Goal: Task Accomplishment & Management: Complete application form

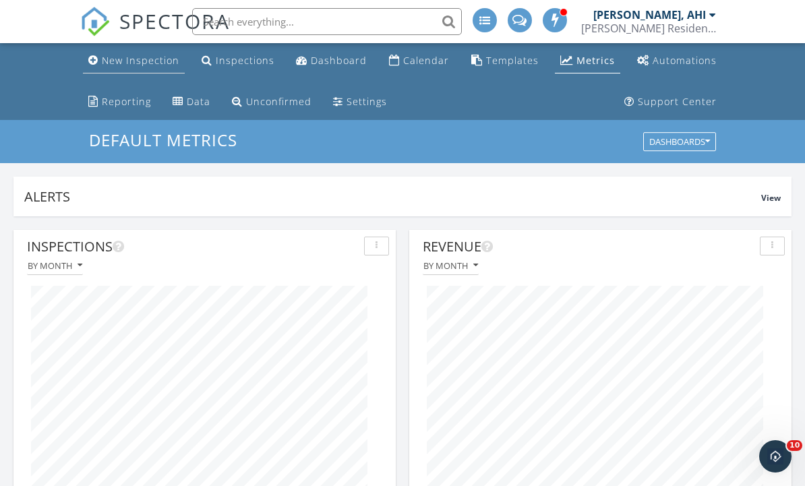
click at [142, 61] on div "New Inspection" at bounding box center [141, 60] width 78 height 13
click at [159, 69] on link "New Inspection" at bounding box center [134, 61] width 102 height 25
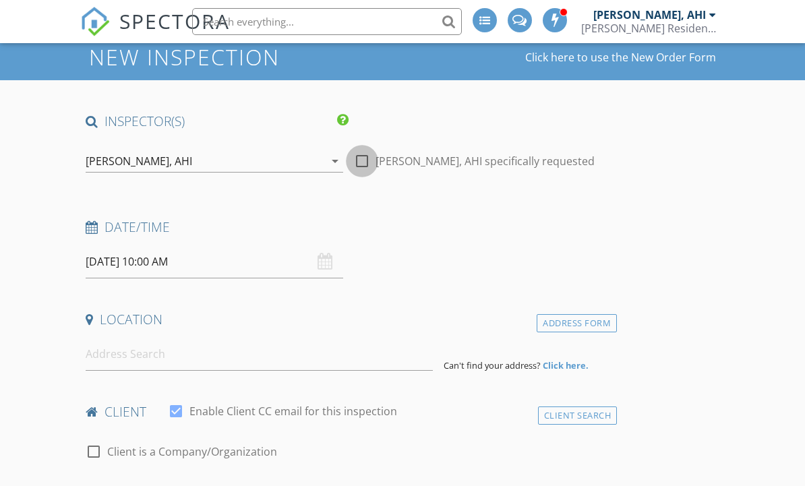
click at [361, 173] on div at bounding box center [362, 161] width 23 height 23
checkbox input "true"
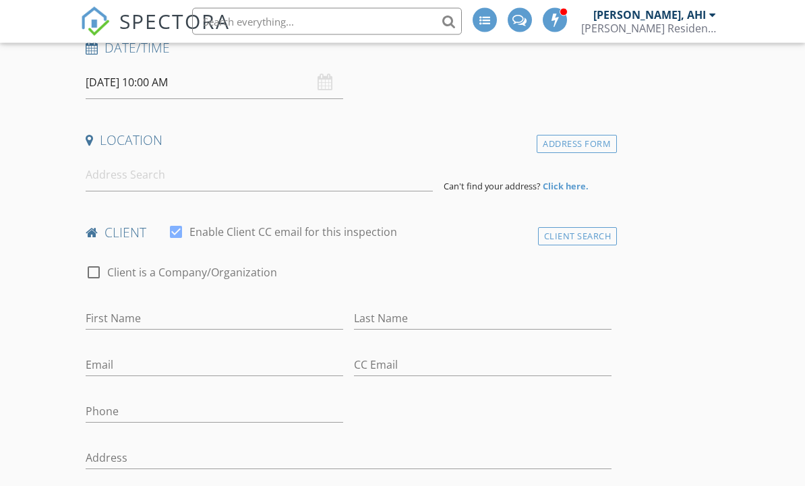
scroll to position [266, 0]
click at [141, 181] on input at bounding box center [259, 174] width 347 height 33
click at [143, 179] on input at bounding box center [259, 174] width 347 height 33
paste input "2408 939 Homer street"
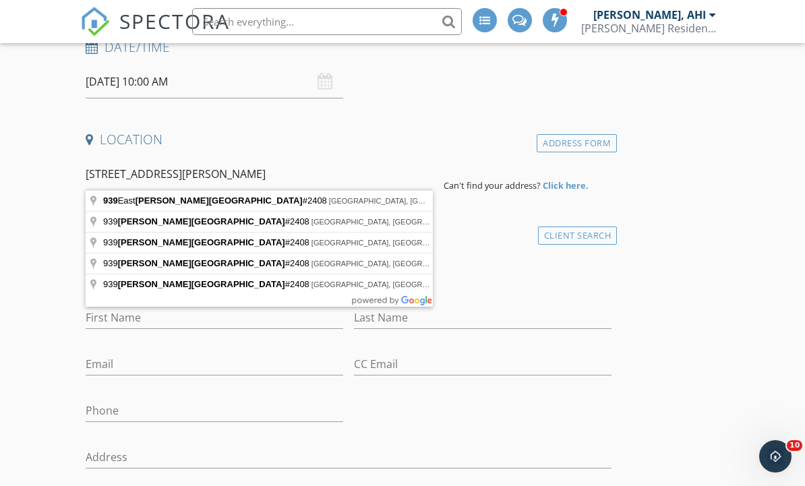
scroll to position [0, 0]
click at [115, 178] on input "2408 939 Homer street" at bounding box center [259, 174] width 347 height 33
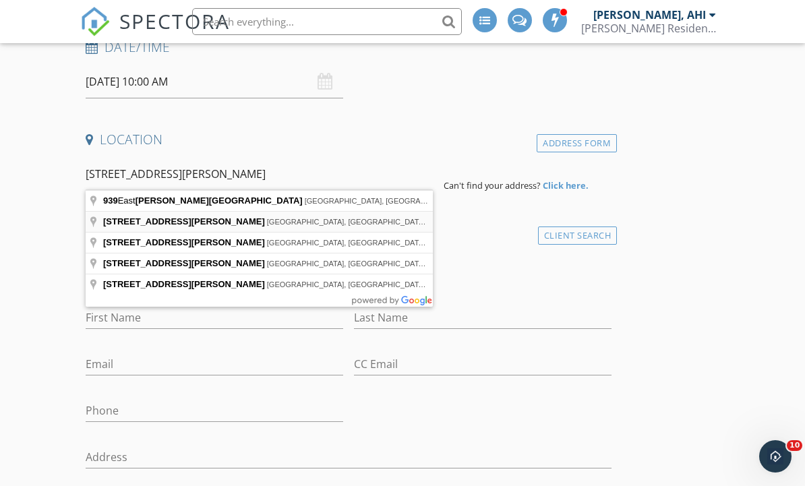
type input "939 Homer Street, Vancouver, BC, Canada"
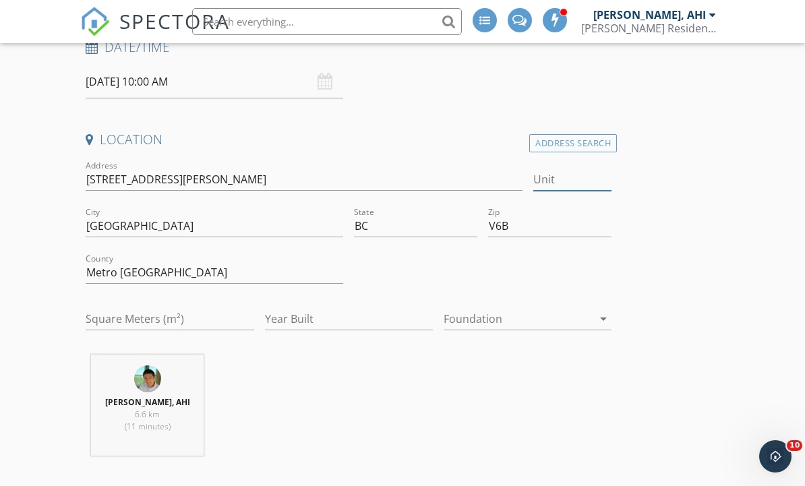
click at [583, 177] on input "Unit" at bounding box center [572, 180] width 79 height 22
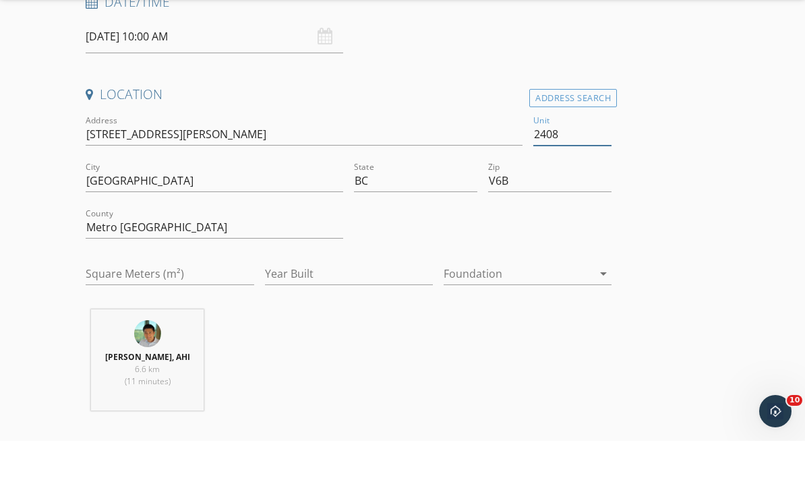
scroll to position [310, 0]
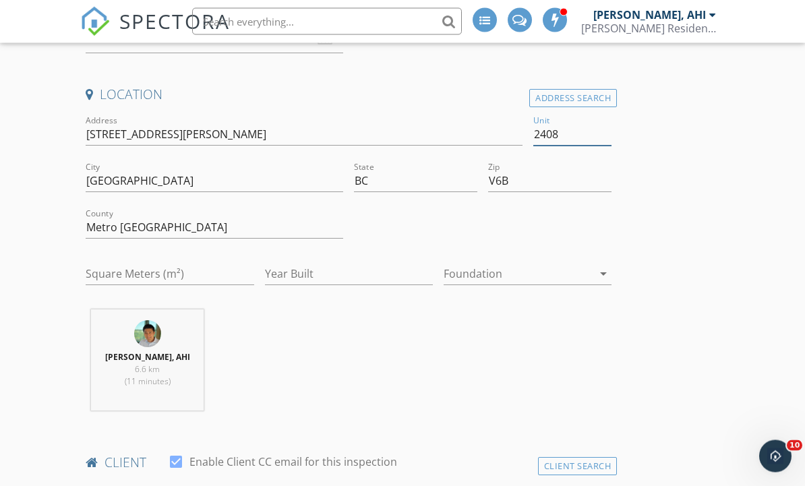
type input "2408"
click at [318, 269] on input "Year Built" at bounding box center [349, 275] width 168 height 22
click at [203, 276] on input "Square Meters (m²)" at bounding box center [170, 275] width 168 height 22
type input "598"
click at [356, 279] on input "Year Built" at bounding box center [349, 275] width 168 height 22
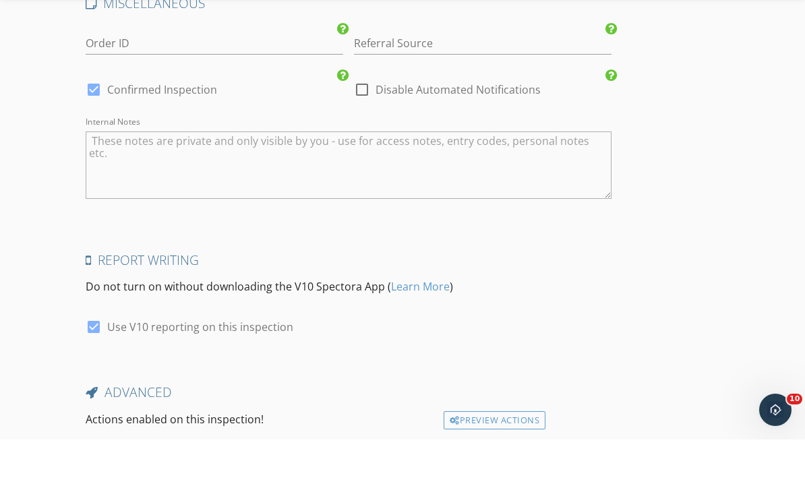
scroll to position [2246, 0]
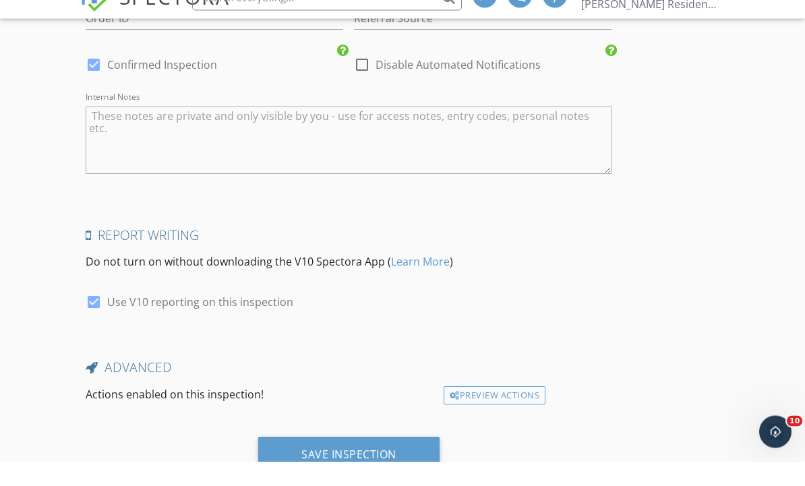
type input "1997"
click at [357, 132] on textarea "Internal Notes" at bounding box center [349, 165] width 526 height 67
click at [331, 134] on textarea "Internal Notes" at bounding box center [349, 165] width 526 height 67
paste textarea "Welcome to The Pinnacle in Yaletown! This highly desirable ‘08’ floorplan is no…"
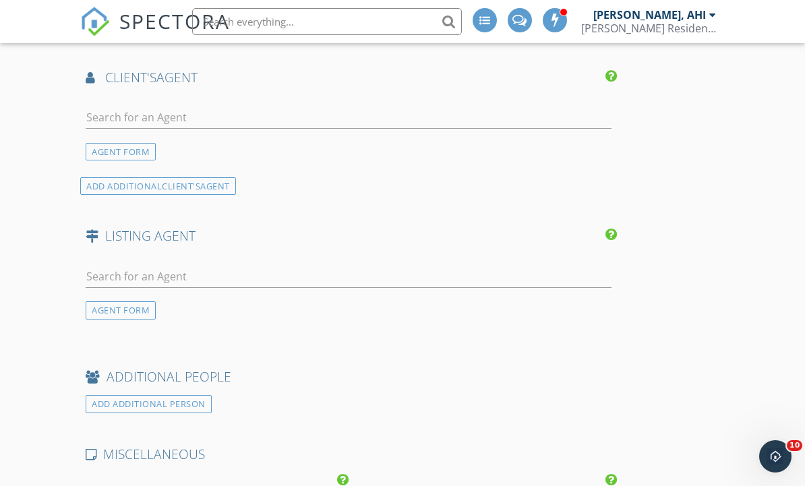
scroll to position [1774, 0]
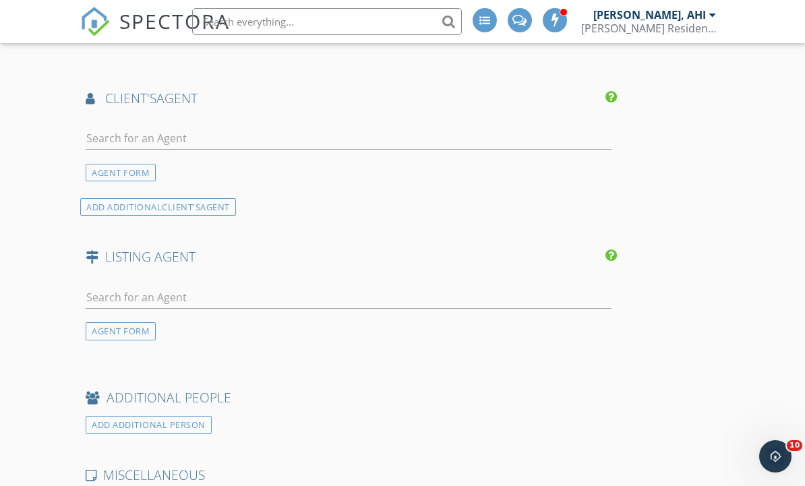
type textarea "Welcome to The Pinnacle in Yaletown! This highly desirable ‘08’ floorplan is no…"
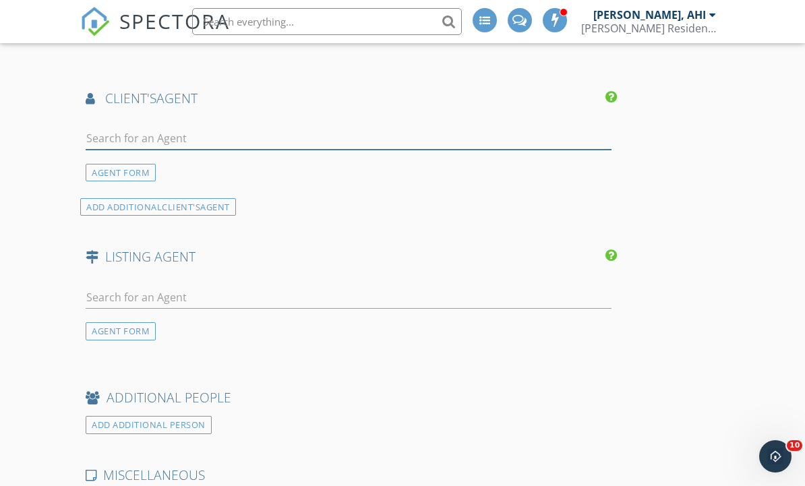
click at [329, 135] on input "text" at bounding box center [349, 138] width 526 height 22
type input "Emily"
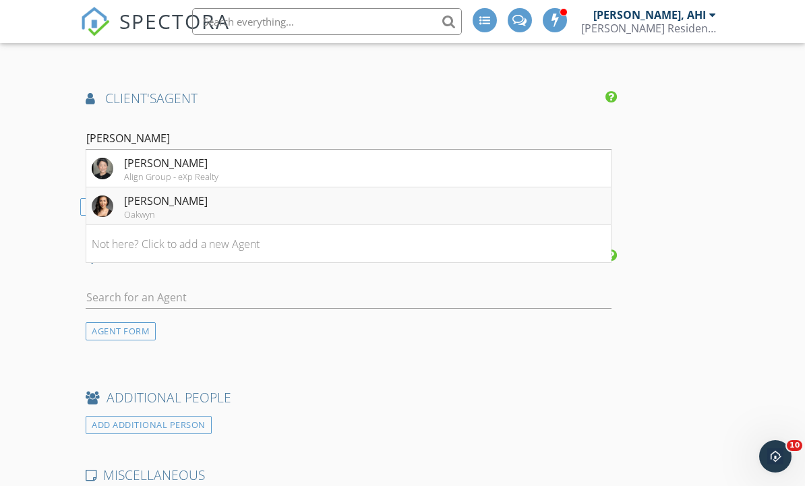
click at [236, 201] on li "Emily Van Elk Oakwyn" at bounding box center [348, 206] width 525 height 38
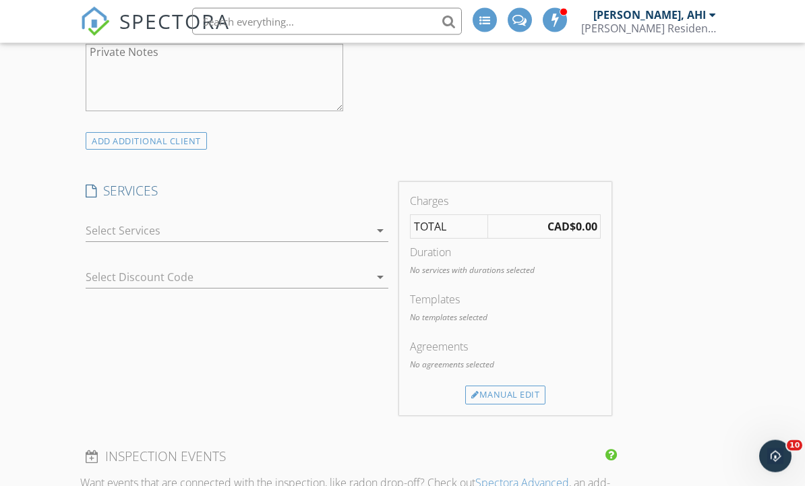
scroll to position [1204, 0]
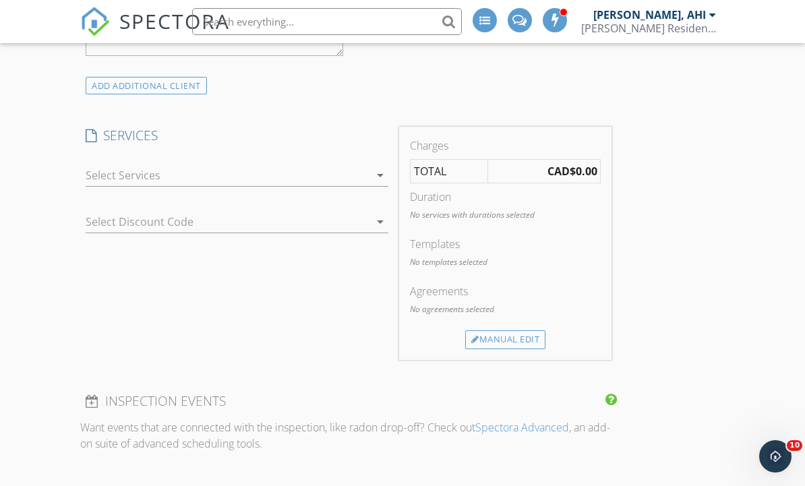
click at [360, 165] on div at bounding box center [227, 176] width 283 height 22
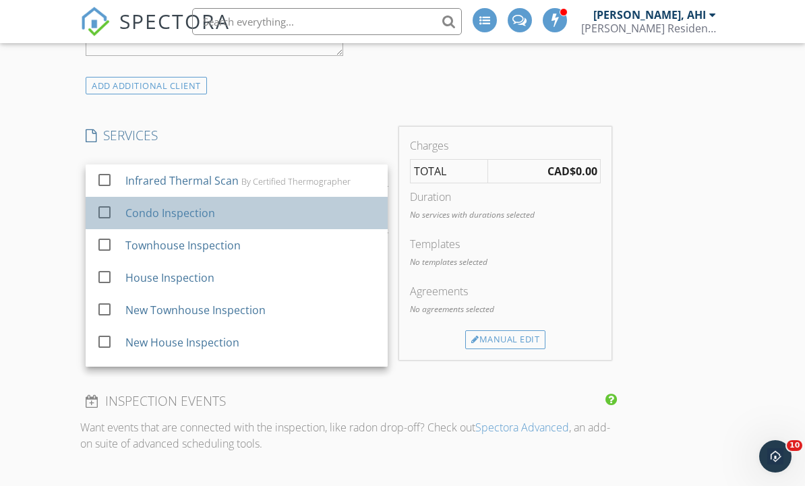
click at [266, 216] on div "Condo Inspection" at bounding box center [251, 213] width 252 height 27
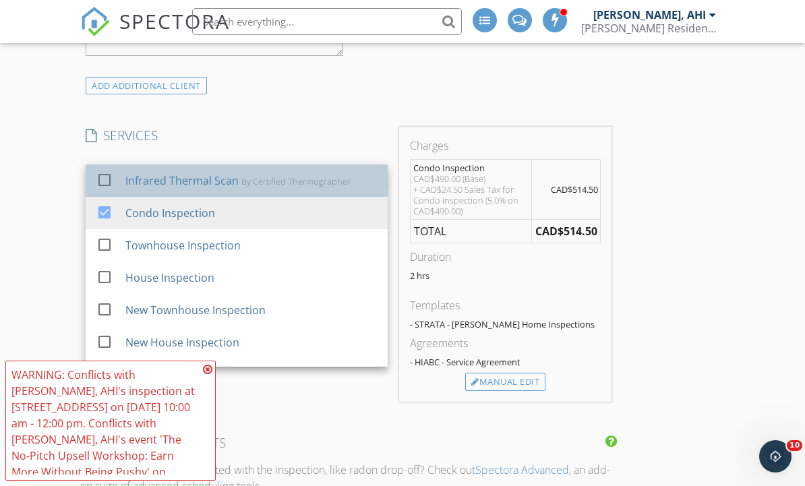
click at [281, 189] on div "Infrared Thermal Scan By Certified Thermographer" at bounding box center [251, 180] width 252 height 27
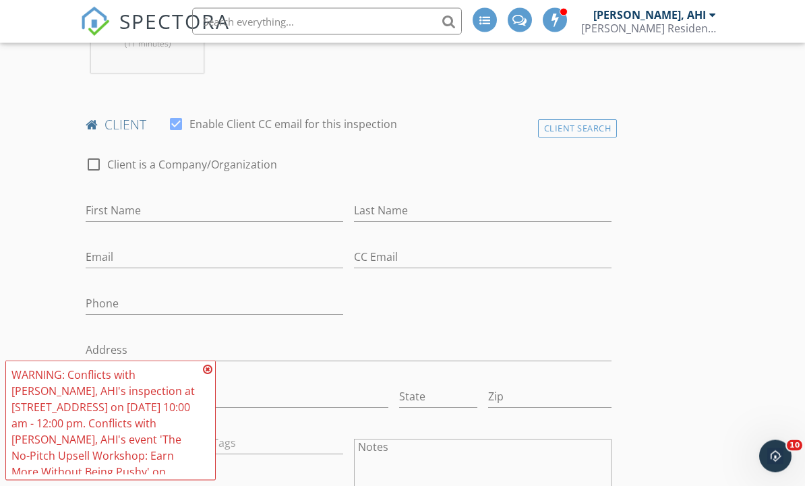
scroll to position [629, 0]
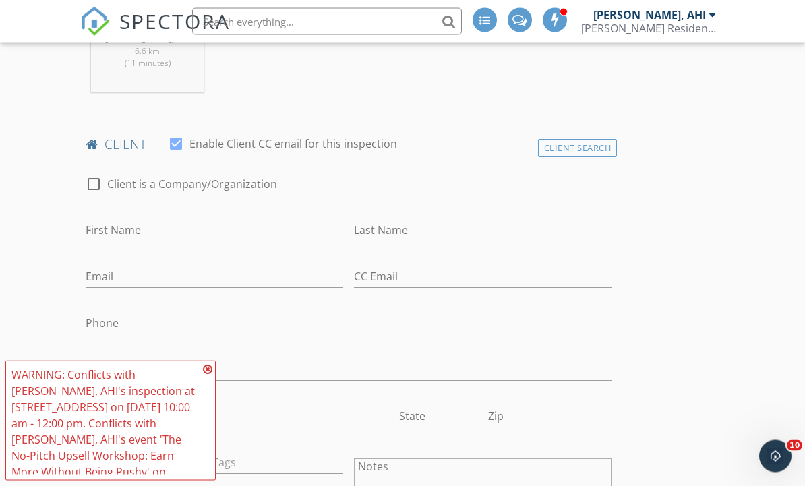
click at [212, 371] on icon at bounding box center [207, 369] width 9 height 11
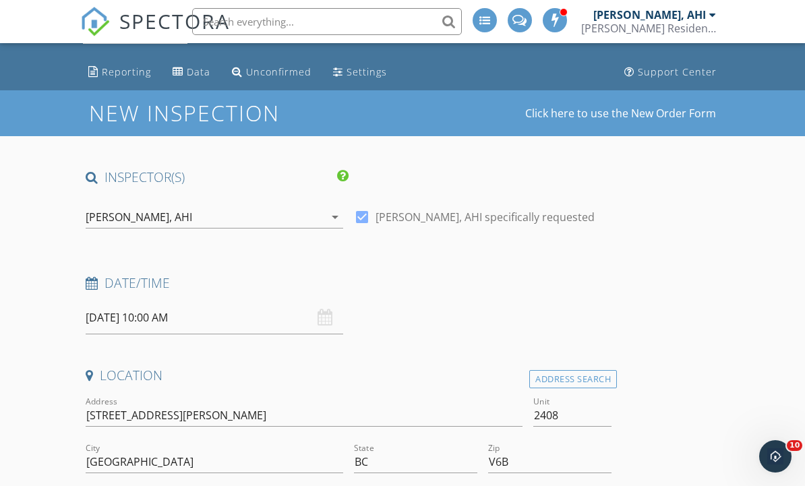
scroll to position [31, 0]
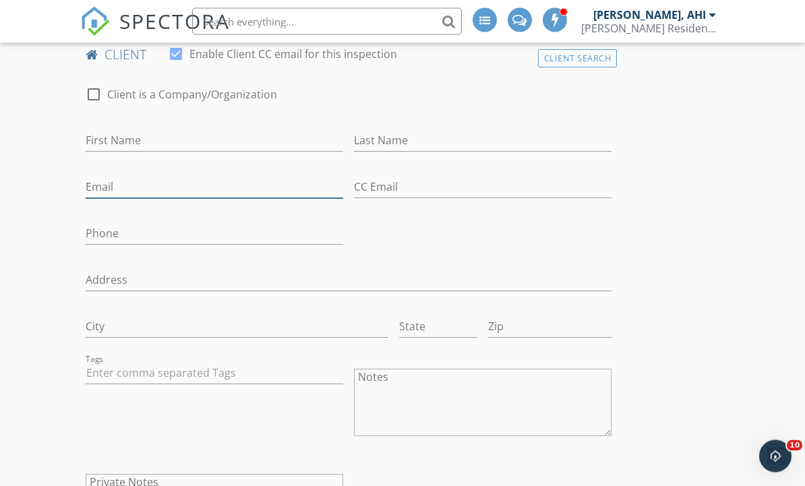
click at [129, 187] on input "Email" at bounding box center [215, 188] width 258 height 22
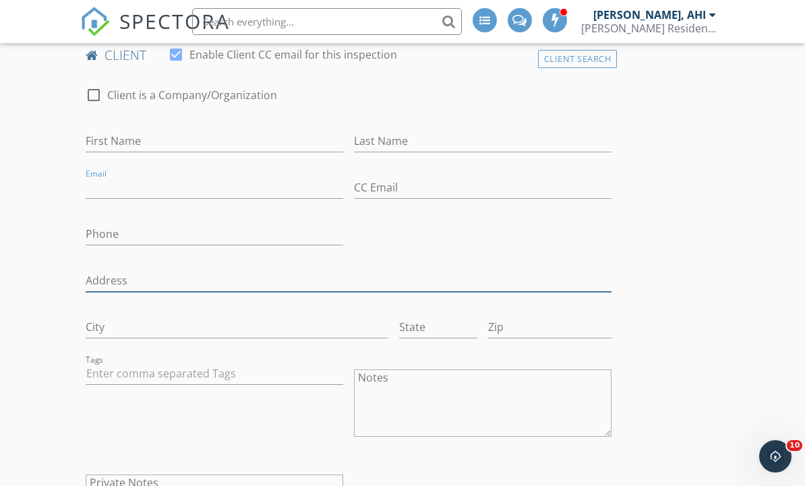
click at [134, 280] on input "Address" at bounding box center [349, 281] width 526 height 22
click at [129, 281] on input "Address" at bounding box center [349, 284] width 526 height 22
click at [126, 280] on input "Address" at bounding box center [349, 284] width 526 height 22
paste input "1202 - 1225 Richards St Vancouver BC V6B 1E6"
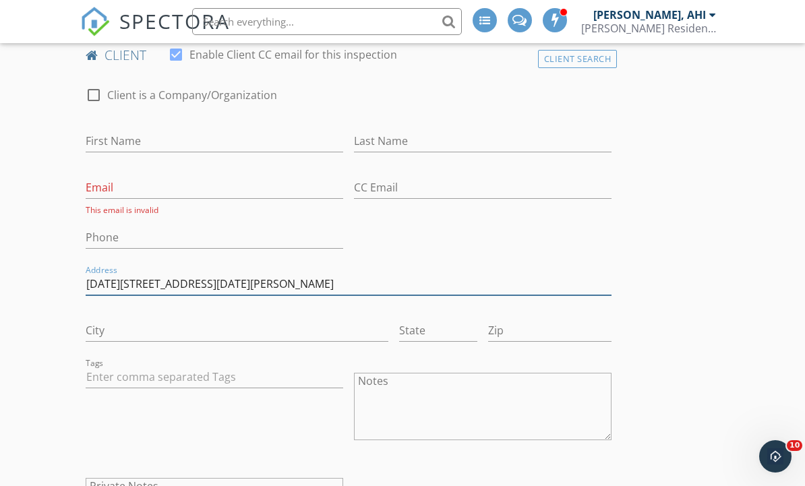
type input "1202 - 1225 Richards St Vancouver BC V6B 1E6"
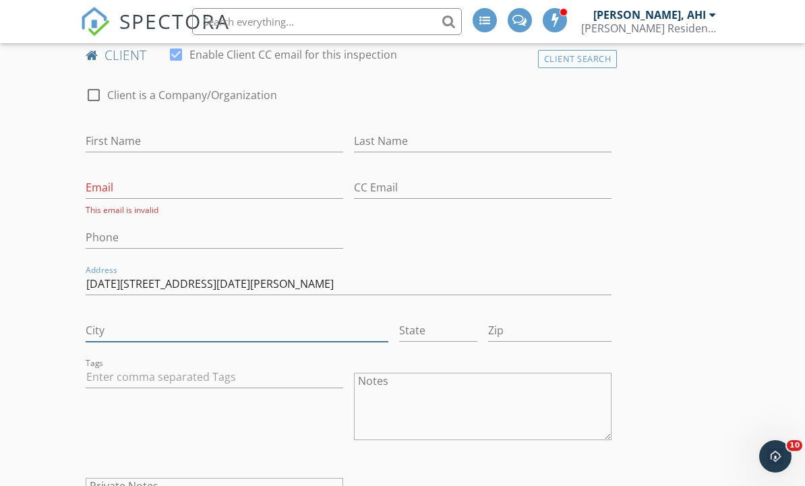
click at [161, 324] on input "City" at bounding box center [237, 331] width 302 height 22
type input "Vancouver"
type input "BC"
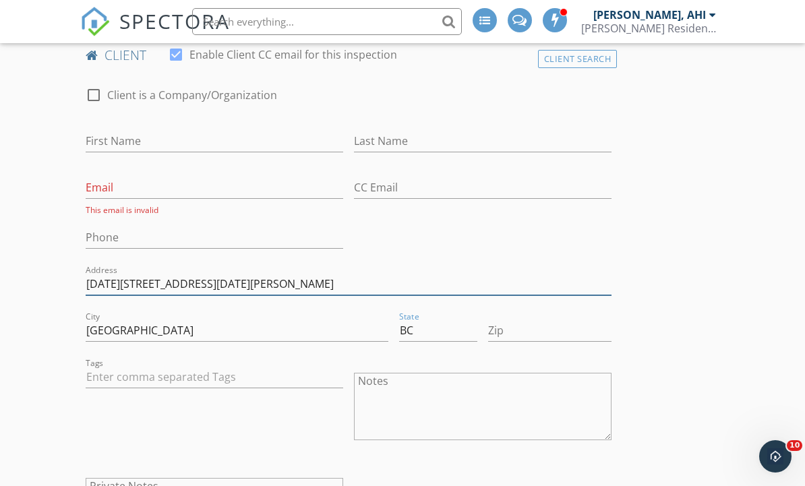
click at [385, 291] on input "1202 - 1225 Richards St Vancouver BC V6B 1E6" at bounding box center [349, 284] width 526 height 22
type input "1202 - 1225 Richards St"
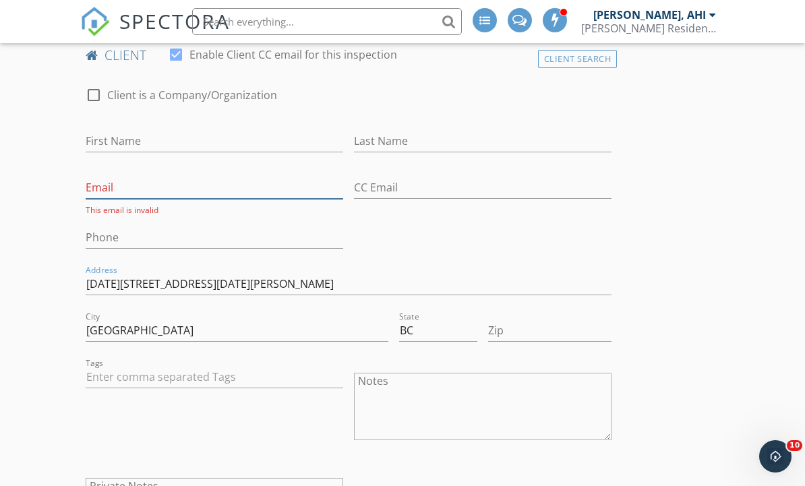
click at [127, 184] on input "Email" at bounding box center [215, 188] width 258 height 22
click at [123, 188] on input "Email" at bounding box center [215, 188] width 258 height 22
click at [119, 191] on input "Email" at bounding box center [215, 188] width 258 height 22
paste input "Khurana.cere@gmail.com"
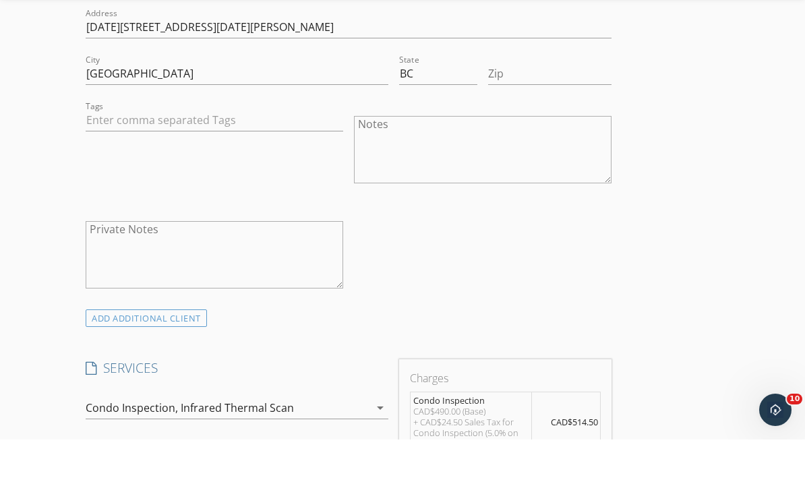
scroll to position [930, 0]
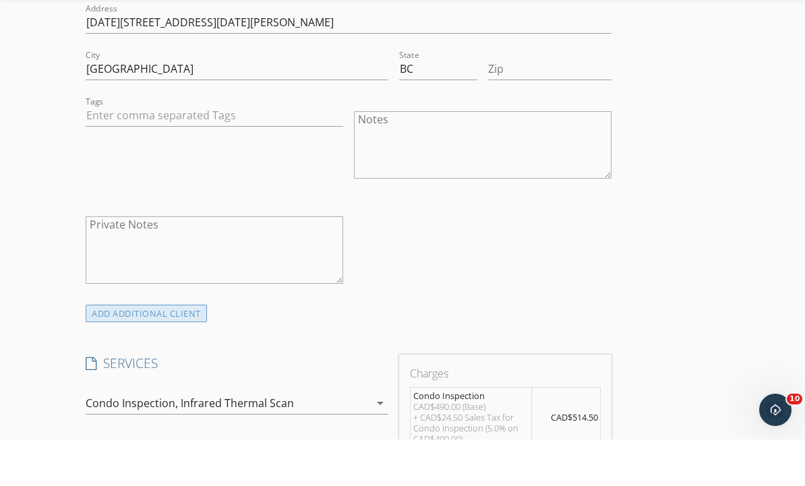
type input "Khurana.cere@gmail.com"
click at [186, 351] on div "ADD ADDITIONAL client" at bounding box center [146, 360] width 121 height 18
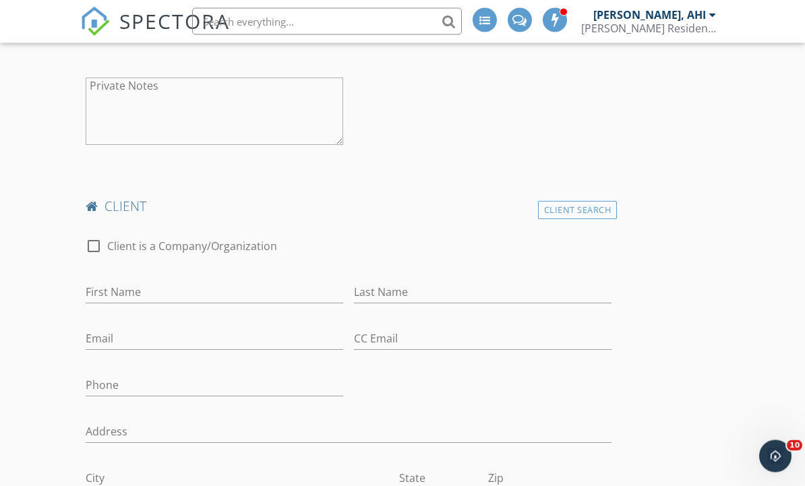
scroll to position [1110, 0]
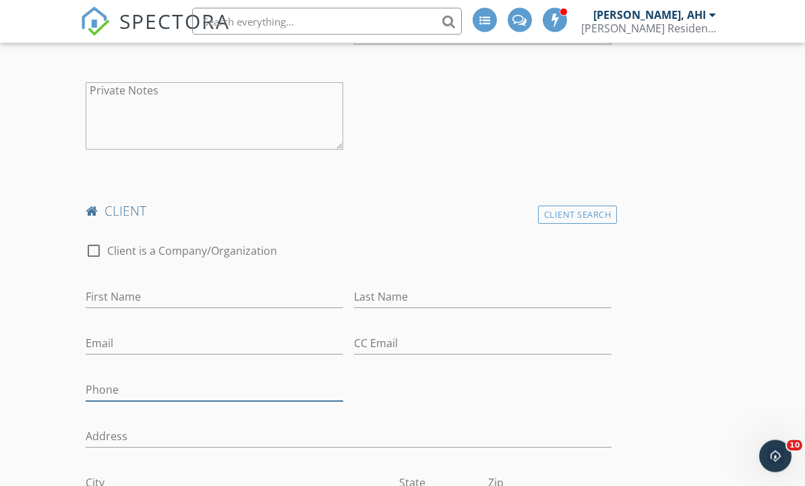
click at [132, 392] on input "Phone" at bounding box center [215, 391] width 258 height 22
click at [125, 387] on input "Phone" at bounding box center [215, 391] width 258 height 22
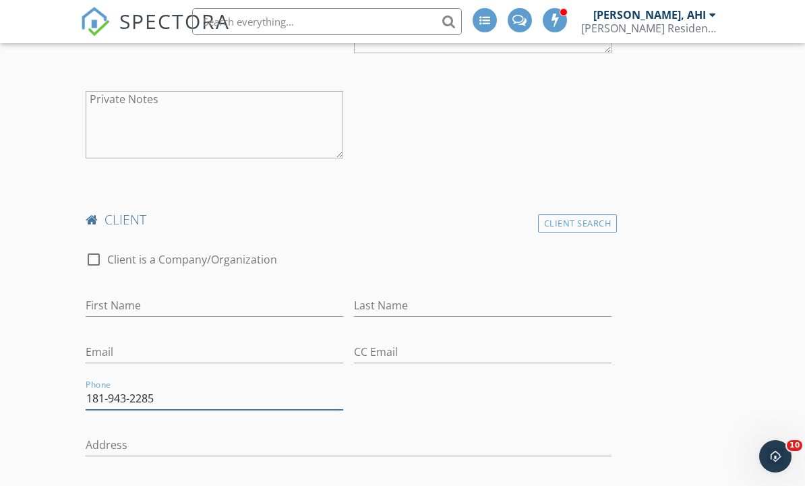
scroll to position [1101, 0]
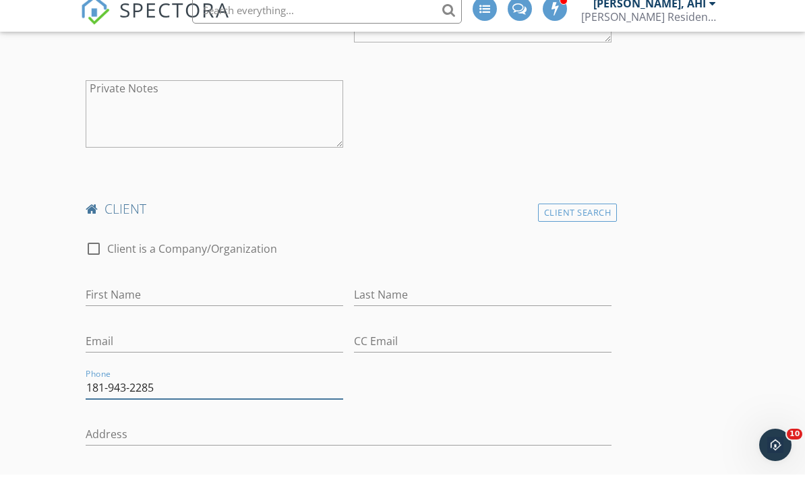
click at [99, 388] on input "181-943-2285" at bounding box center [215, 399] width 258 height 22
click at [204, 390] on input "819-432-285" at bounding box center [215, 399] width 258 height 22
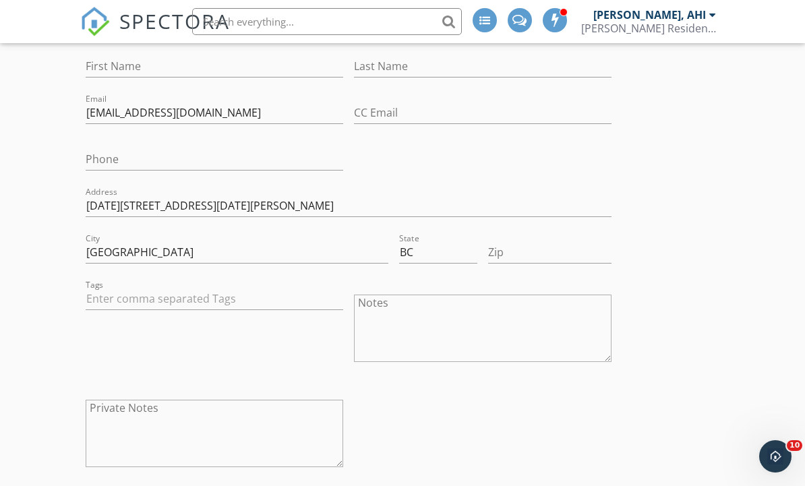
scroll to position [765, 0]
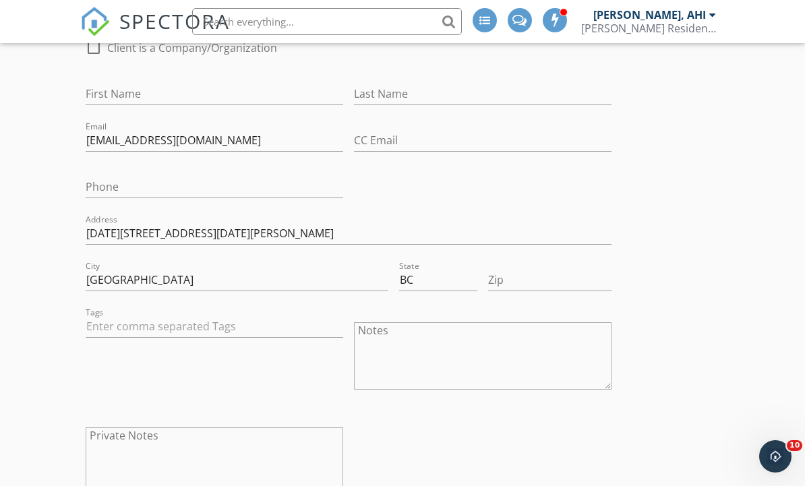
type input "819-432-2856"
click at [134, 183] on input "Phone" at bounding box center [215, 187] width 258 height 22
click at [132, 176] on input "Phone" at bounding box center [215, 187] width 258 height 22
click at [128, 180] on input "Phone" at bounding box center [215, 187] width 258 height 22
paste input "778-878-0817"
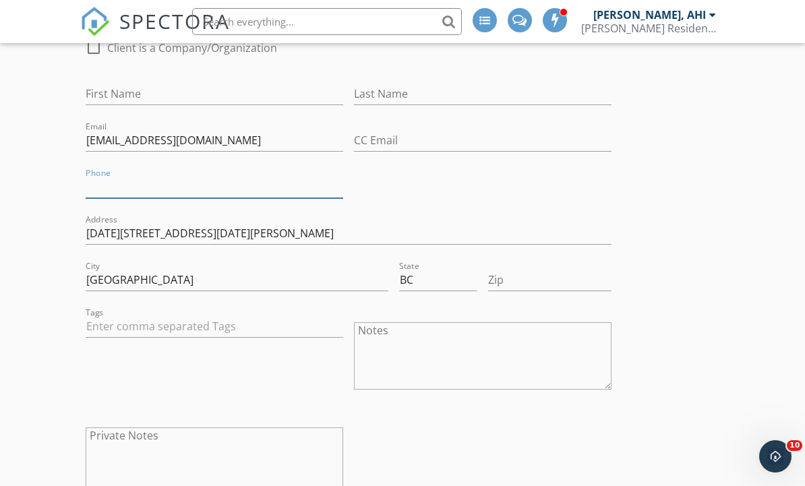
type input "778-878-0817"
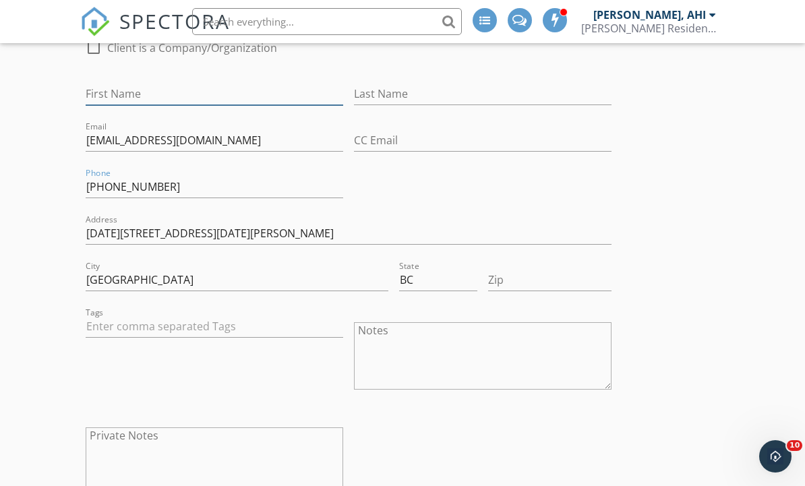
click at [144, 94] on input "First Name" at bounding box center [215, 94] width 258 height 22
click at [140, 90] on input "First Name" at bounding box center [215, 94] width 258 height 22
click at [132, 90] on input "First Name" at bounding box center [215, 94] width 258 height 22
paste input "Smiely Khurana and Marc Cere"
type input "Smiely Khurana and Marc Cere"
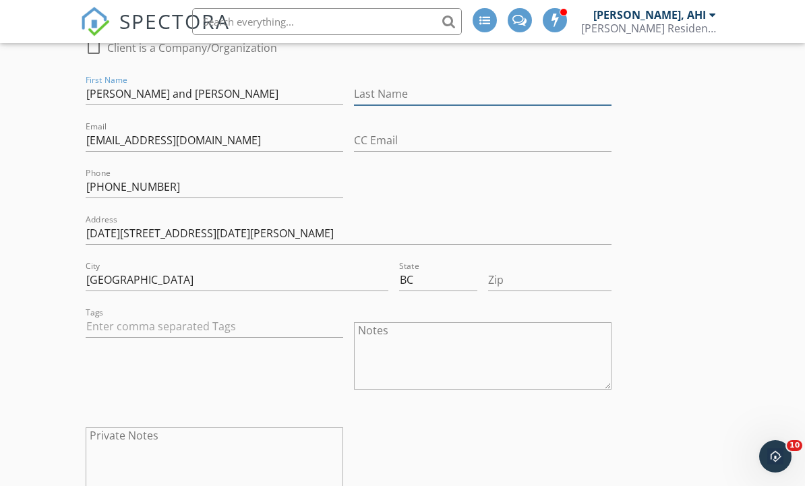
click at [401, 91] on input "Last Name" at bounding box center [483, 94] width 258 height 22
click at [404, 90] on input "Last Name" at bounding box center [483, 94] width 258 height 22
paste input "Smiely Khurana and Marc Cere"
click at [395, 94] on input "Smiely Khurana" at bounding box center [483, 94] width 258 height 22
type input "Khurana"
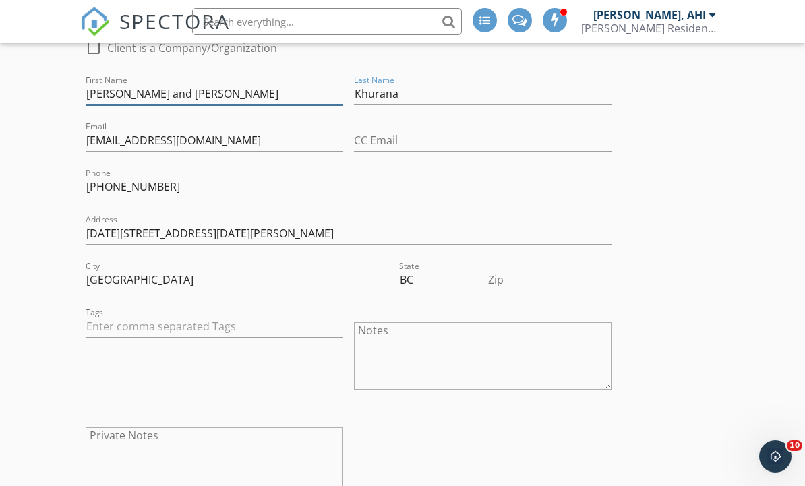
click at [268, 91] on input "Smiely Khurana and Marc Cere" at bounding box center [215, 94] width 258 height 22
type input "Smiely"
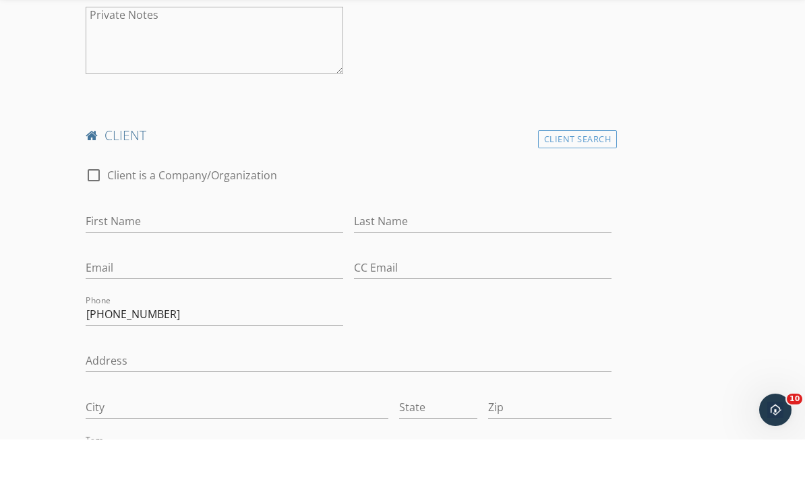
scroll to position [1200, 0]
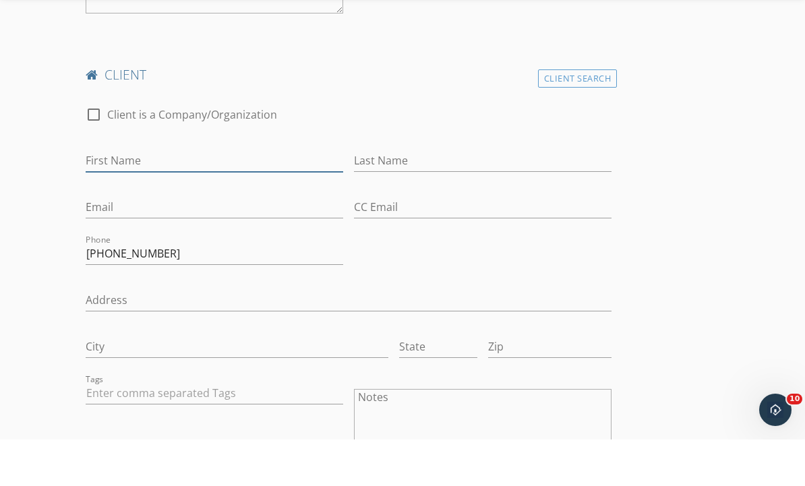
click at [160, 196] on input "First Name" at bounding box center [215, 207] width 258 height 22
click at [147, 196] on input "First Name" at bounding box center [215, 207] width 258 height 22
click at [140, 196] on input "First Name" at bounding box center [215, 207] width 258 height 22
paste input "Smiely Khurana and Marc Cere"
click at [197, 196] on input "Smiely Khurana and Marc Cere" at bounding box center [215, 207] width 258 height 22
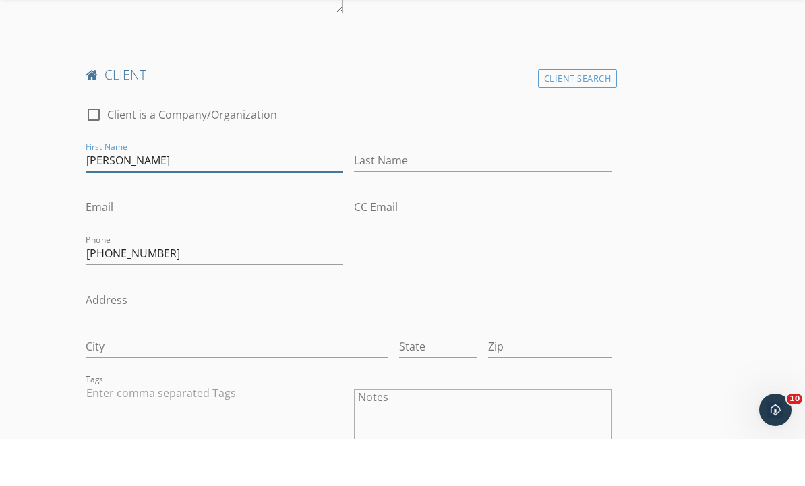
click at [279, 196] on input "Marc Cere" at bounding box center [215, 207] width 258 height 22
click at [185, 196] on input "Marc Cere" at bounding box center [215, 207] width 258 height 22
click at [194, 196] on input "Marc Cere" at bounding box center [215, 207] width 258 height 22
type input "Marc"
click at [442, 196] on input "Last Name" at bounding box center [483, 207] width 258 height 22
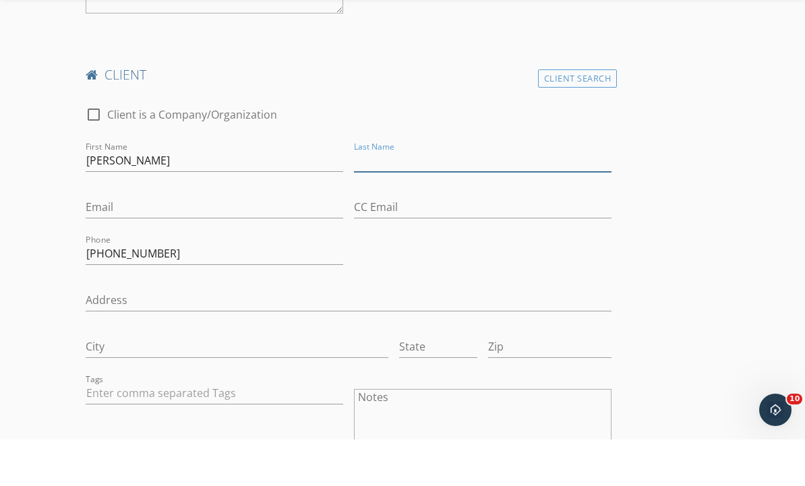
click at [435, 196] on input "Last Name" at bounding box center [483, 207] width 258 height 22
click at [427, 196] on input "Last Name" at bounding box center [483, 207] width 258 height 22
paste input "Cere"
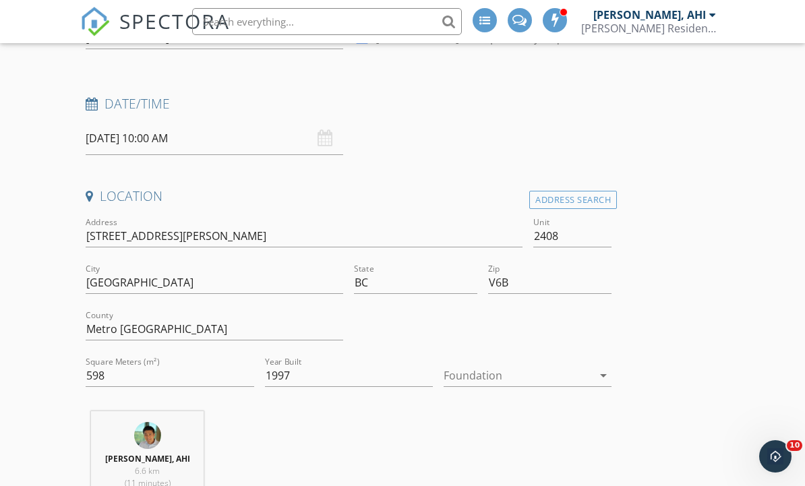
scroll to position [165, 0]
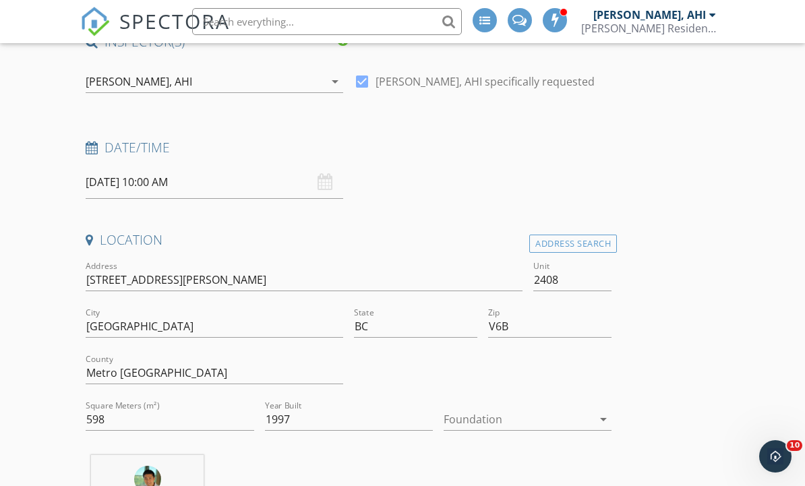
type input "Cere"
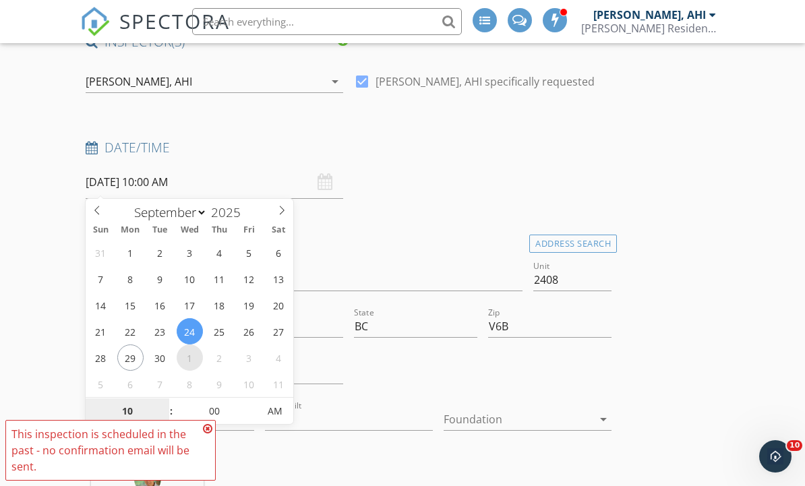
type input "10/01/2025 10:00 AM"
select select "9"
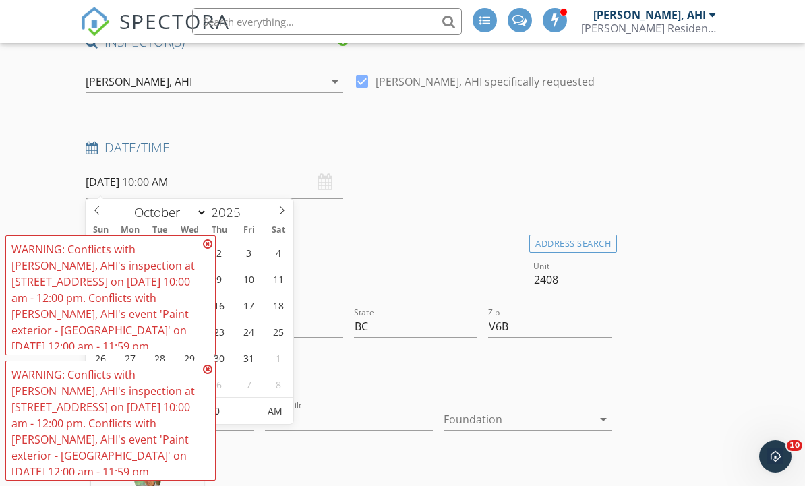
click at [206, 245] on icon at bounding box center [207, 244] width 9 height 11
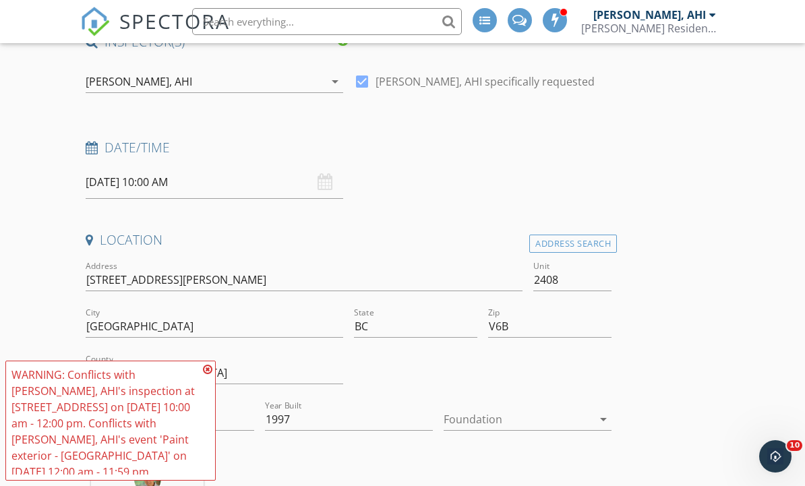
click at [208, 367] on icon at bounding box center [207, 369] width 9 height 11
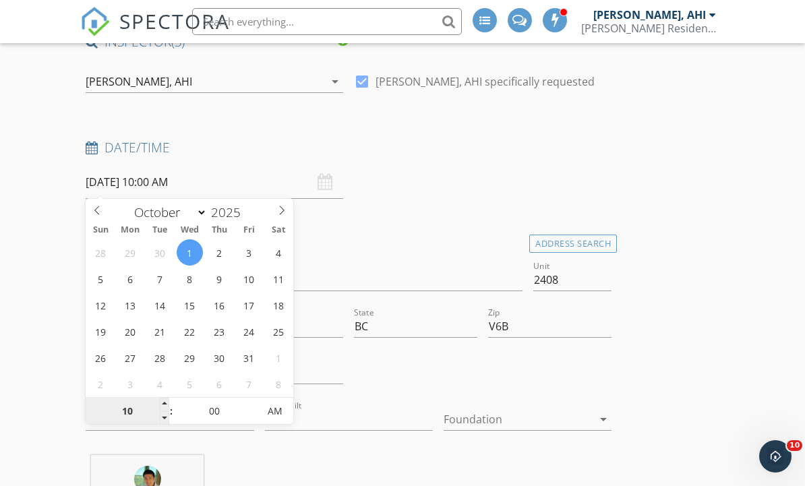
click at [139, 409] on input "10" at bounding box center [127, 412] width 83 height 27
type input "10/01/2025 9:00 AM"
type input "09"
type input "10/01/2025 8:00 AM"
type input "08"
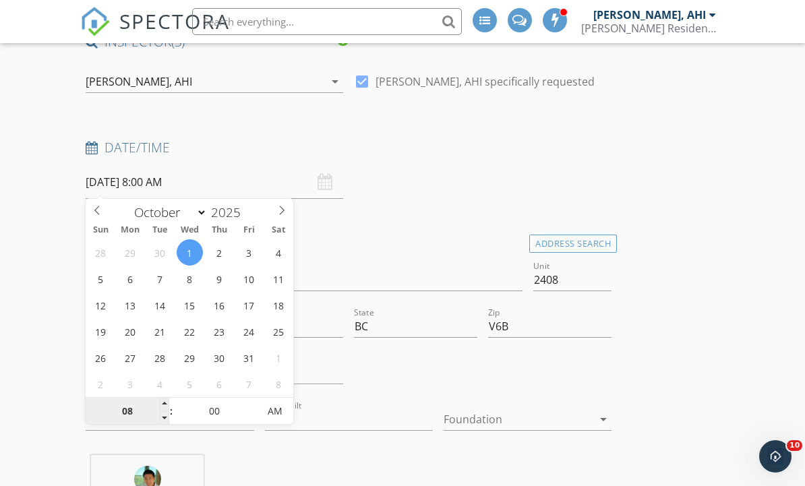
type input "10/01/2025 7:00 AM"
type input "07"
type input "10/01/2025 6:00 AM"
type input "06"
type input "10/01/2025 5:00 AM"
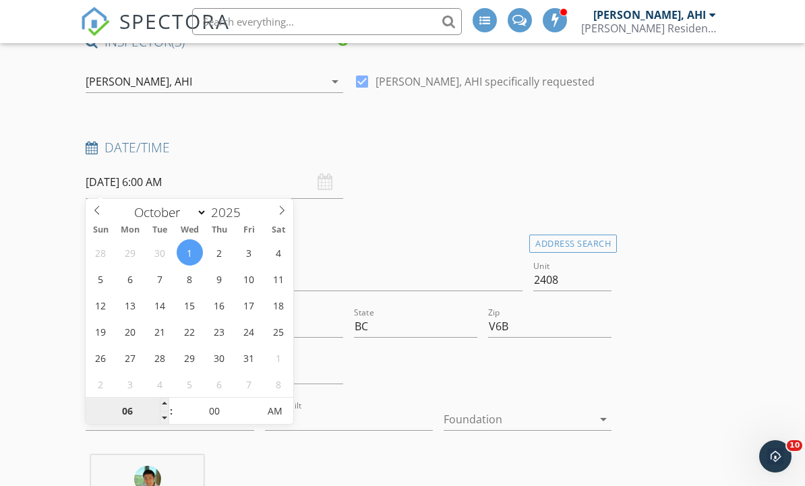
type input "05"
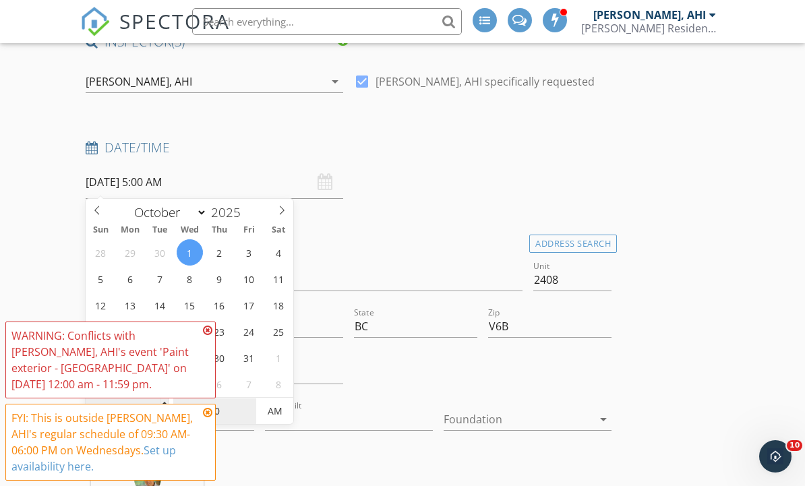
type input "10/01/2025 5:05 AM"
type input "05"
type input "10/01/2025 5:10 AM"
type input "10"
type input "10/01/2025 5:15 AM"
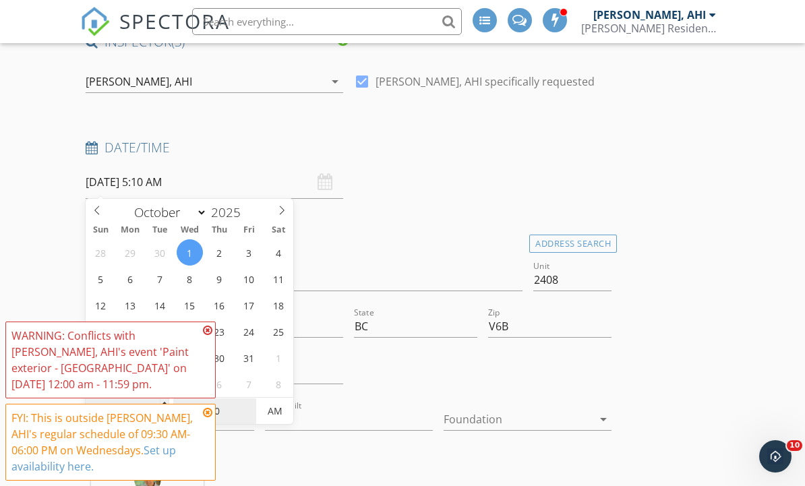
type input "15"
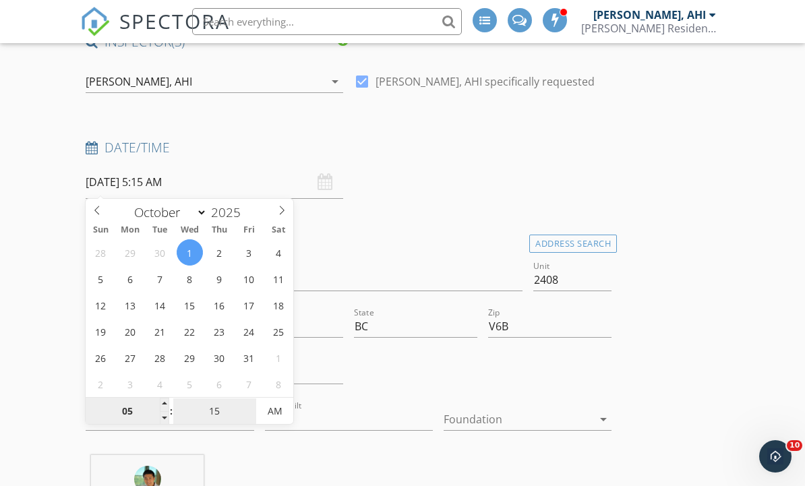
type input "10/01/2025 5:20 AM"
type input "20"
type input "10/01/2025 5:25 AM"
type input "25"
type input "10/01/2025 5:30 AM"
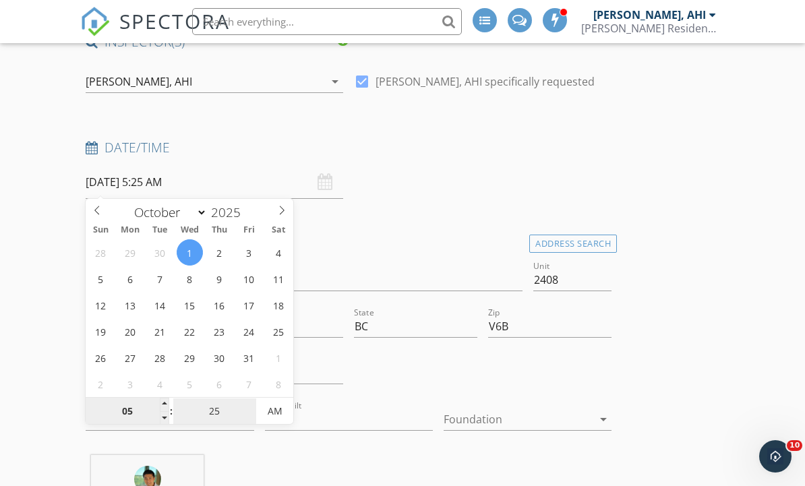
type input "30"
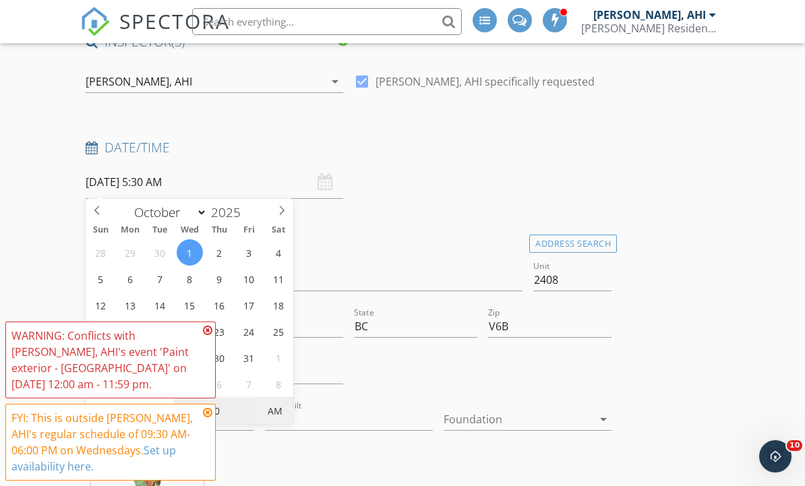
type input "10/01/2025 5:30 PM"
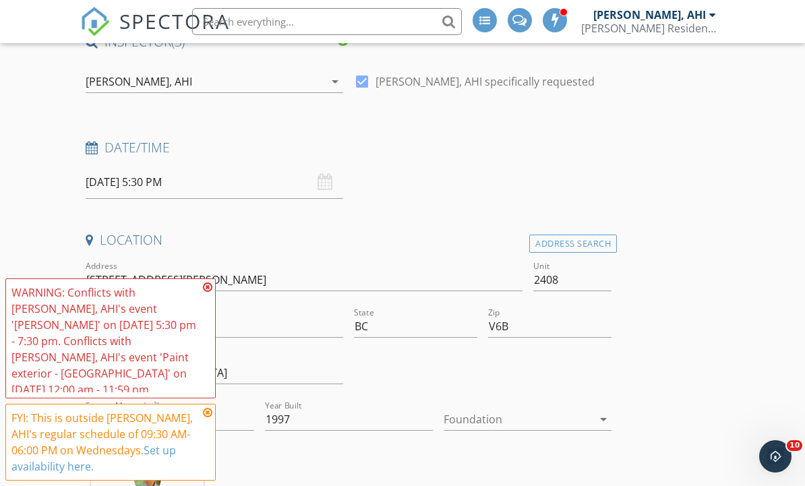
click at [204, 291] on icon at bounding box center [207, 287] width 9 height 11
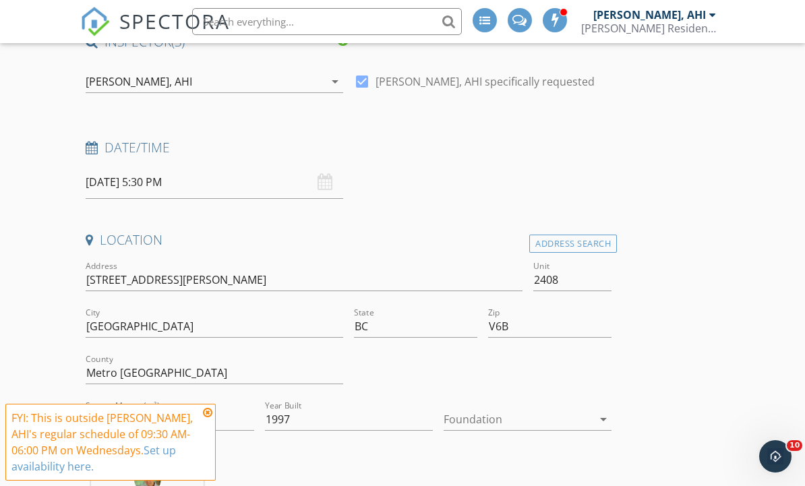
click at [206, 413] on icon at bounding box center [207, 412] width 9 height 11
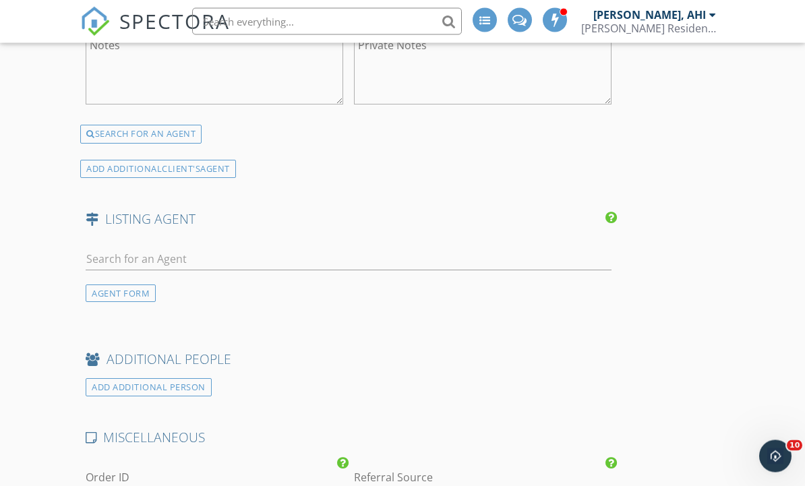
scroll to position [2720, 0]
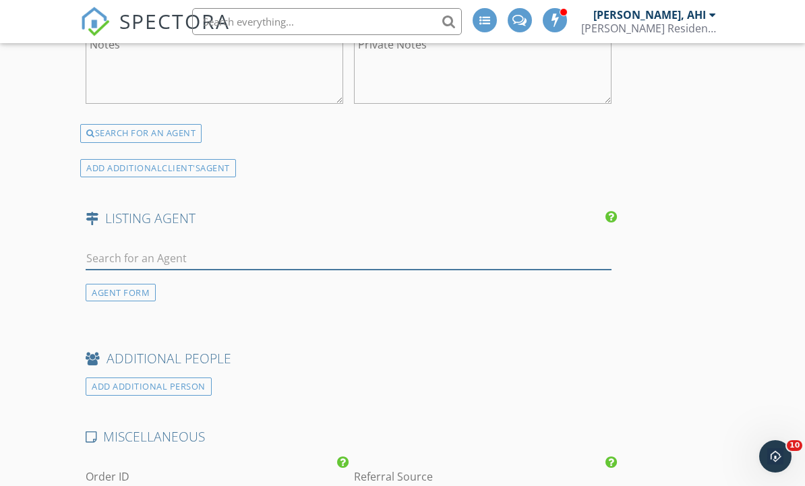
click at [272, 253] on input "text" at bounding box center [349, 259] width 526 height 22
type input "Glad"
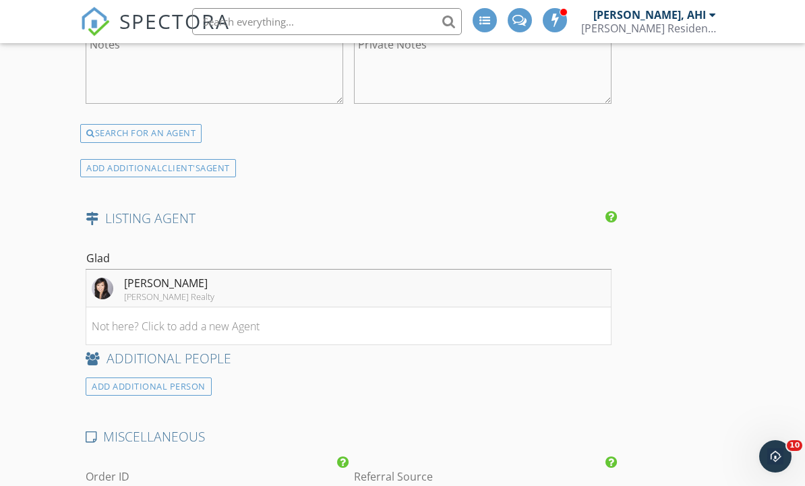
click at [285, 281] on li "Gladys Li MacDonald Realty" at bounding box center [348, 289] width 525 height 38
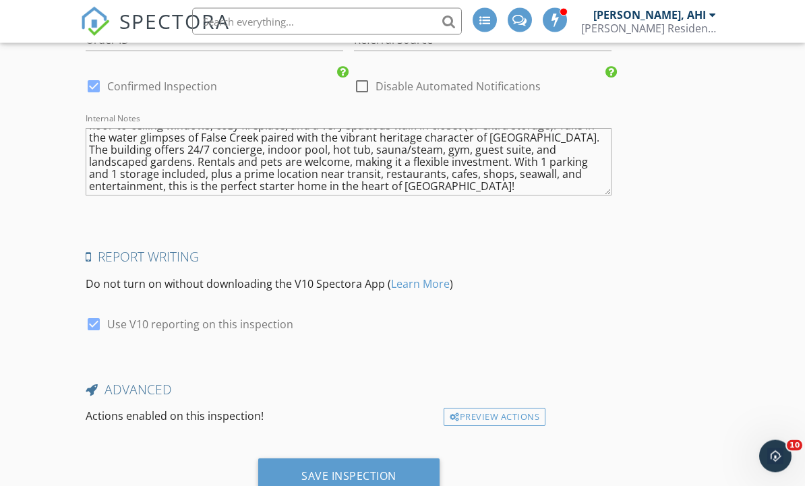
scroll to position [3431, 0]
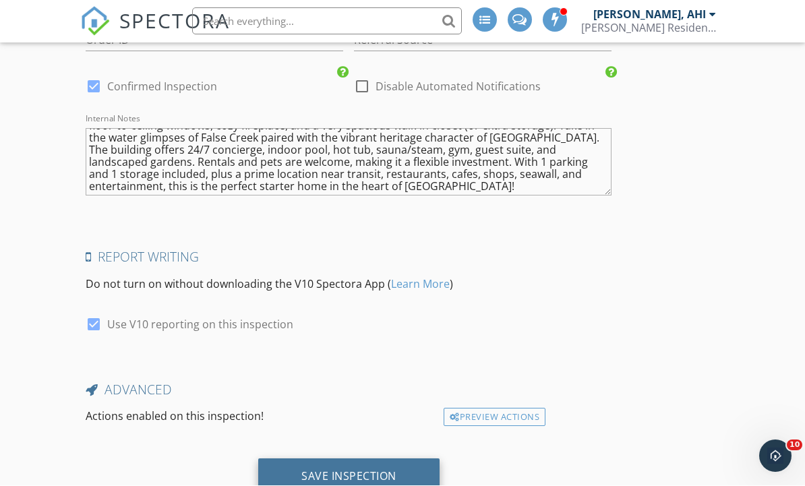
click at [401, 474] on div "Save Inspection" at bounding box center [348, 477] width 181 height 36
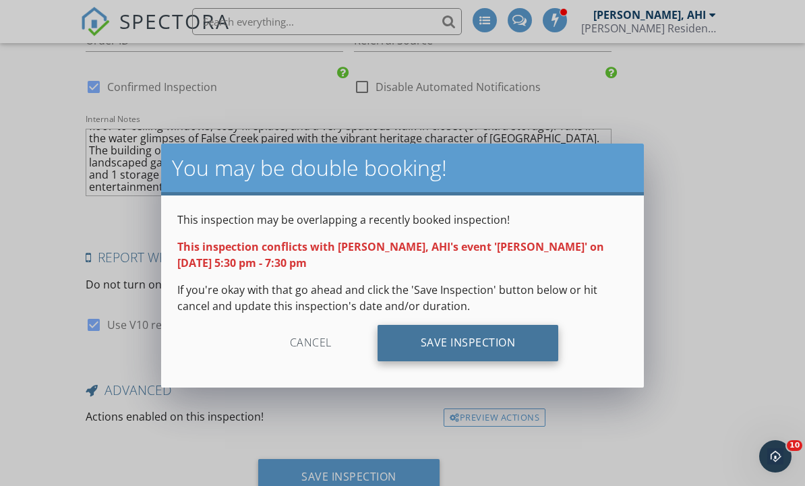
click at [504, 355] on div "Save Inspection" at bounding box center [468, 343] width 181 height 36
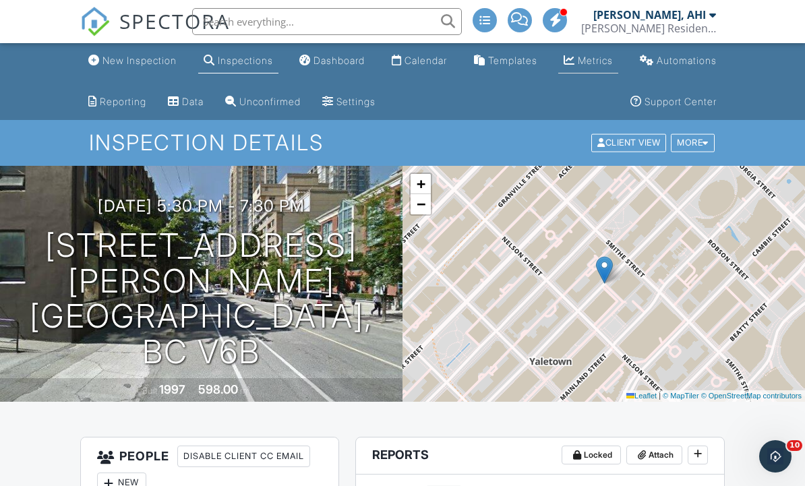
click at [579, 64] on div "Metrics" at bounding box center [595, 60] width 35 height 11
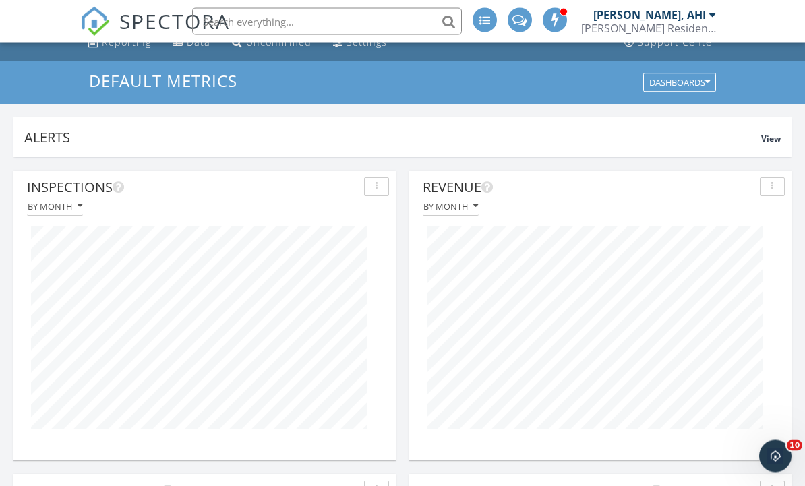
scroll to position [58, 0]
